Goal: Information Seeking & Learning: Check status

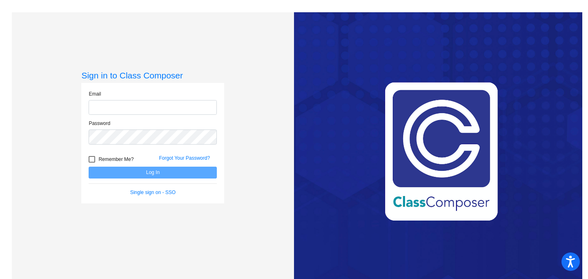
type input "[EMAIL_ADDRESS][DOMAIN_NAME]"
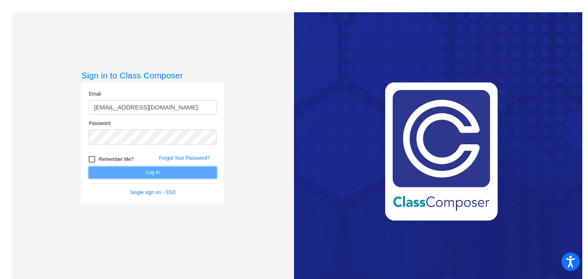
click at [134, 171] on button "Log In" at bounding box center [153, 173] width 128 height 12
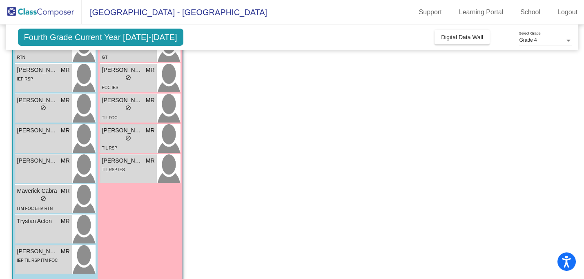
scroll to position [258, 0]
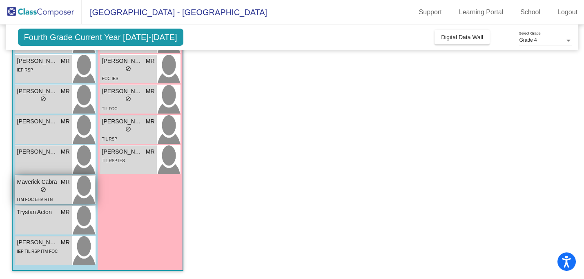
click at [26, 192] on div "lock do_not_disturb_alt" at bounding box center [43, 190] width 53 height 9
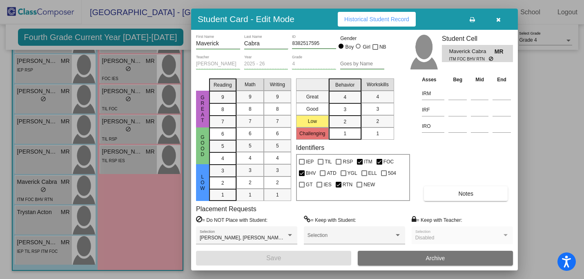
click at [500, 19] on icon "button" at bounding box center [498, 20] width 4 height 6
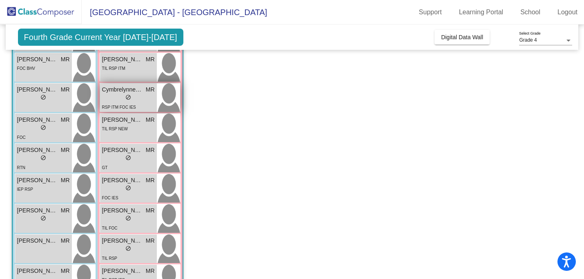
scroll to position [191, 0]
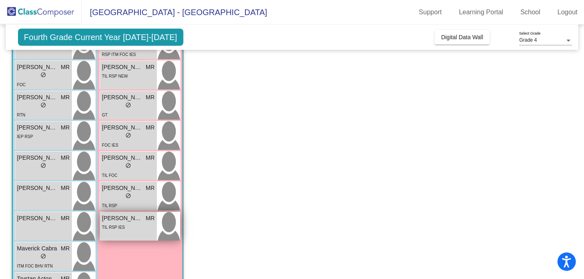
click at [130, 232] on div "[PERSON_NAME] MR lock do_not_disturb_alt TIL RSP IES" at bounding box center [128, 226] width 57 height 29
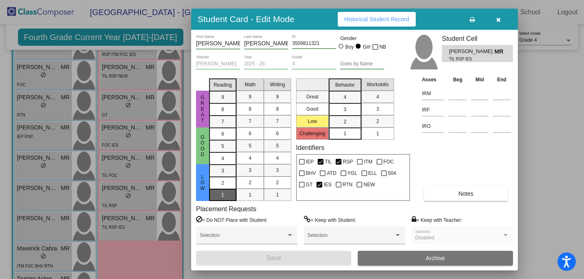
scroll to position [0, 0]
click at [375, 18] on span "Historical Student Record" at bounding box center [376, 19] width 65 height 7
click at [499, 20] on icon "button" at bounding box center [498, 20] width 4 height 6
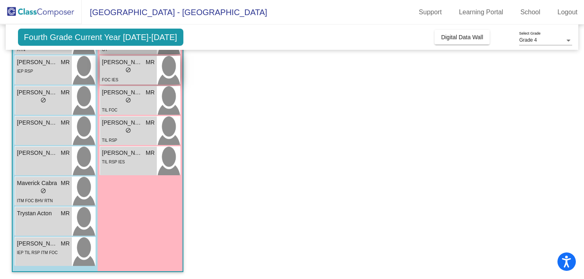
scroll to position [258, 0]
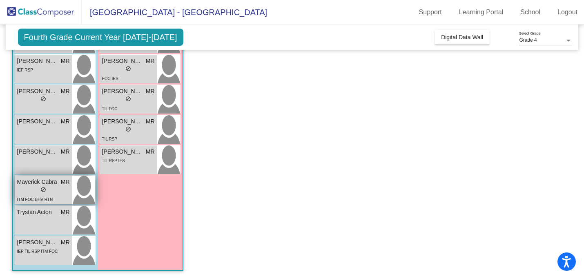
click at [23, 192] on div "lock do_not_disturb_alt" at bounding box center [43, 190] width 53 height 9
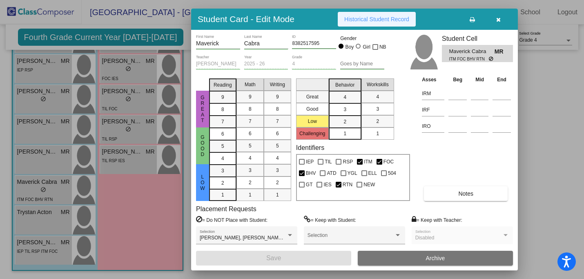
click at [380, 20] on span "Historical Student Record" at bounding box center [376, 19] width 65 height 7
